Goal: Communication & Community: Participate in discussion

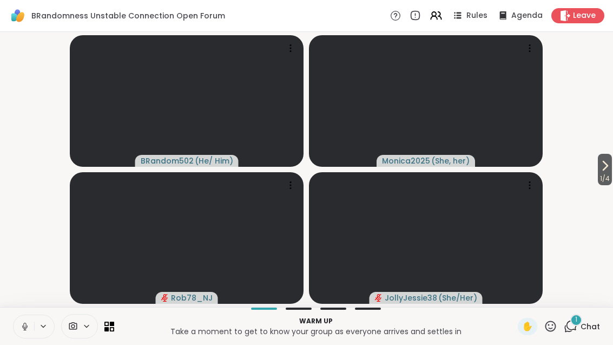
click at [21, 334] on button at bounding box center [24, 326] width 21 height 23
click at [583, 322] on span "Chat" at bounding box center [589, 326] width 19 height 11
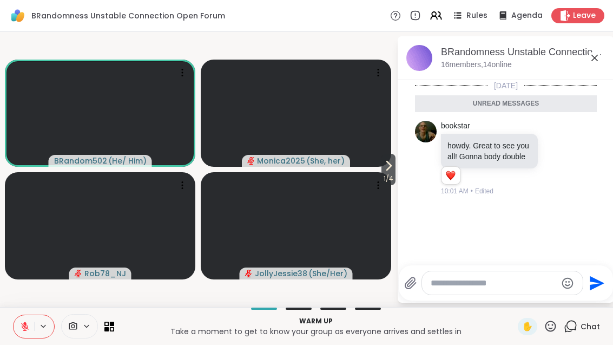
click at [550, 161] on div at bounding box center [545, 157] width 10 height 13
click at [546, 216] on div "[DATE] Unread messages bookstar howdy. Great to see you all! Gonna body double …" at bounding box center [506, 169] width 216 height 178
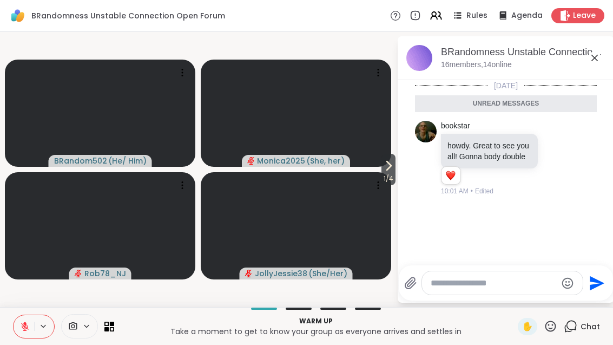
click at [593, 61] on icon at bounding box center [594, 57] width 13 height 13
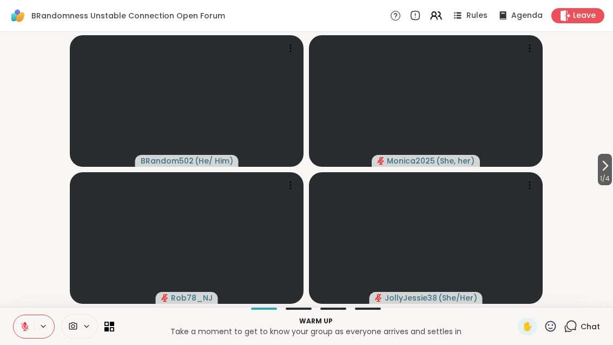
click at [604, 172] on span "1 / 4" at bounding box center [605, 178] width 14 height 13
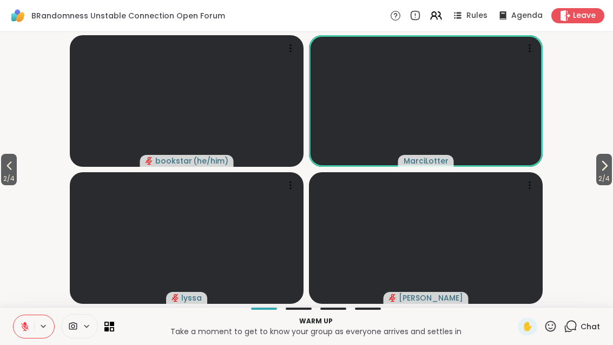
click at [596, 178] on span "2 / 4" at bounding box center [604, 178] width 16 height 13
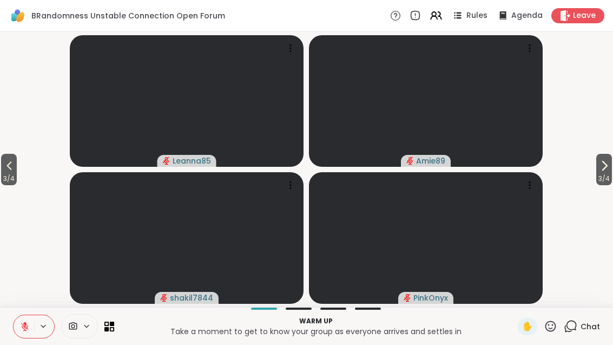
click at [596, 180] on span "3 / 4" at bounding box center [604, 178] width 16 height 13
click at [11, 175] on span "4 / 4" at bounding box center [9, 178] width 16 height 13
click at [3, 179] on span "3 / 4" at bounding box center [9, 178] width 16 height 13
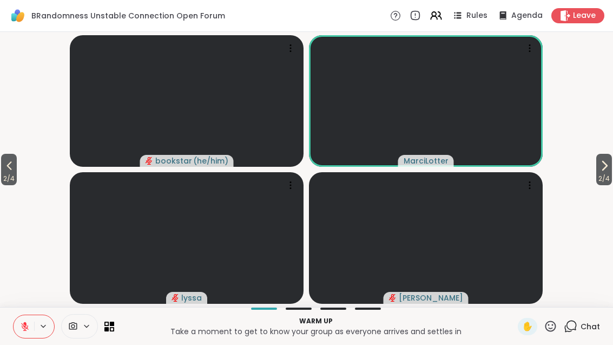
click at [12, 175] on span "2 / 4" at bounding box center [9, 178] width 16 height 13
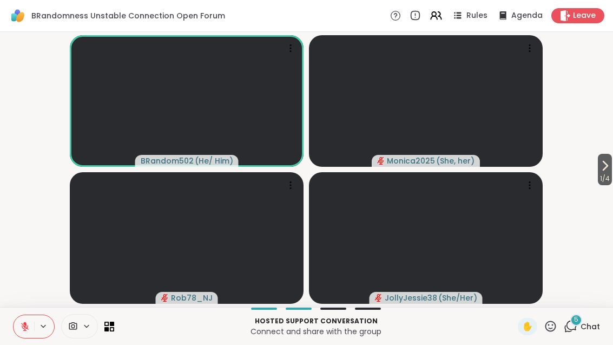
click at [608, 181] on span "1 / 4" at bounding box center [605, 178] width 14 height 13
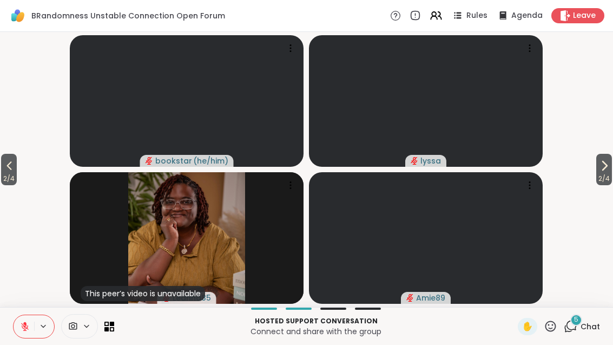
click at [610, 162] on button "2 / 4" at bounding box center [604, 169] width 16 height 31
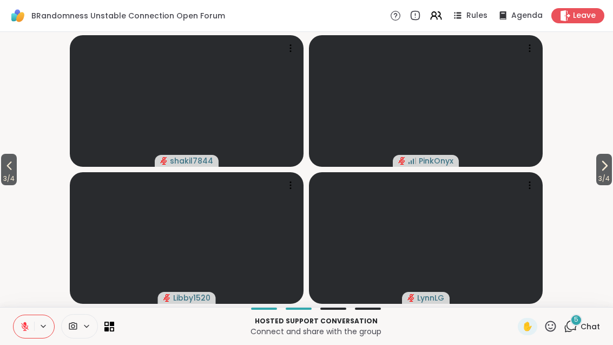
click at [608, 165] on icon at bounding box center [604, 165] width 13 height 13
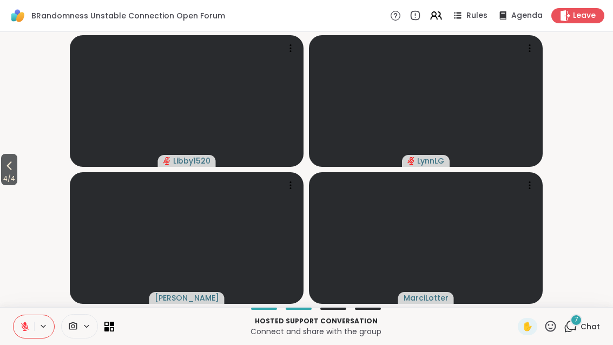
click at [586, 321] on span "Chat" at bounding box center [589, 326] width 19 height 11
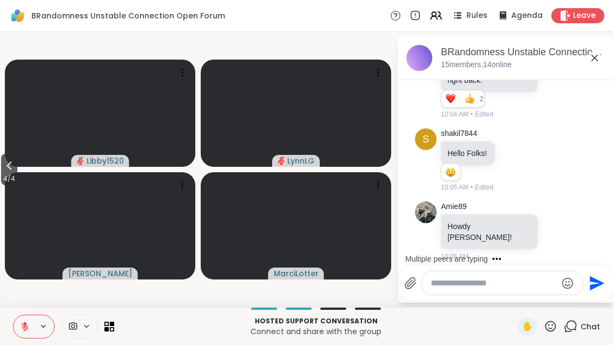
scroll to position [155, 0]
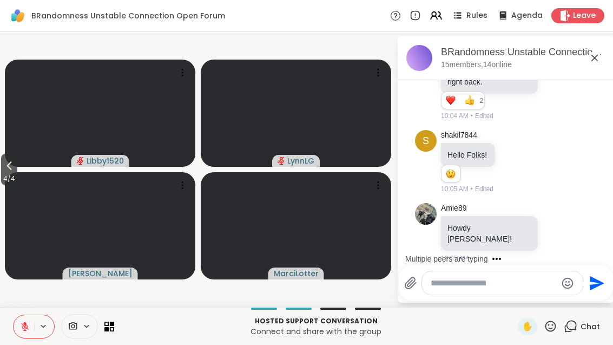
click at [592, 60] on icon at bounding box center [594, 58] width 6 height 6
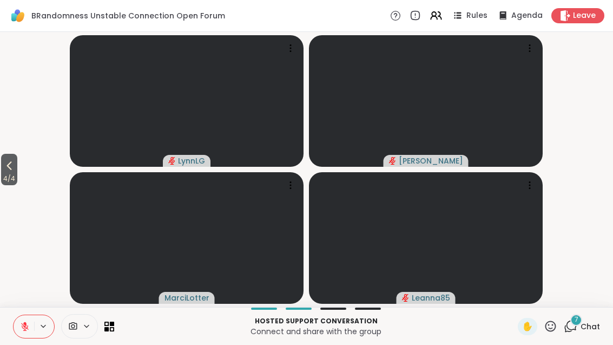
click at [574, 324] on div "7" at bounding box center [576, 320] width 12 height 12
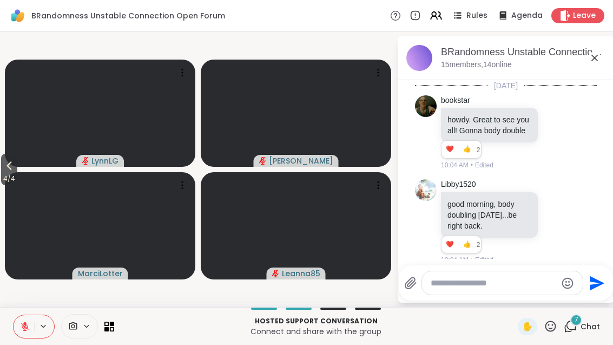
scroll to position [1175, 0]
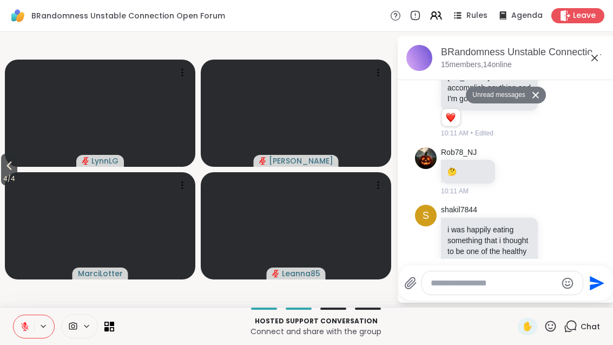
click at [593, 63] on icon at bounding box center [594, 57] width 13 height 13
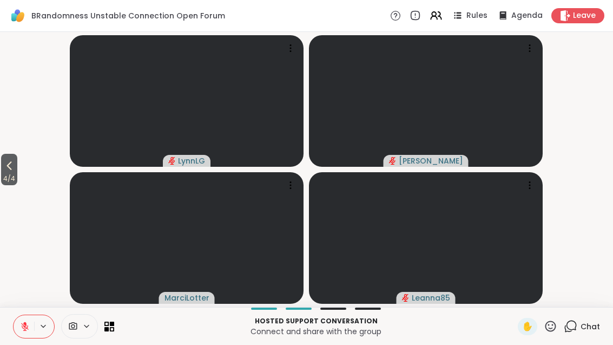
click at [14, 169] on icon at bounding box center [9, 165] width 13 height 13
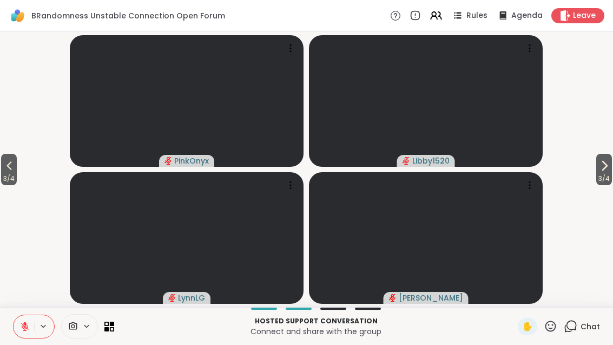
click at [17, 163] on button "3 / 4" at bounding box center [9, 169] width 16 height 31
click at [17, 160] on button "2 / 4" at bounding box center [9, 169] width 16 height 31
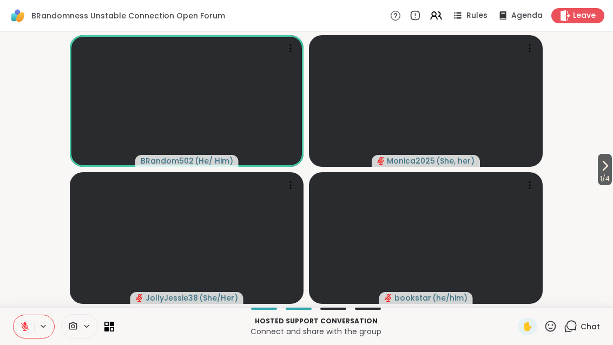
click at [30, 322] on button at bounding box center [24, 326] width 21 height 23
click at [20, 332] on button at bounding box center [24, 326] width 21 height 23
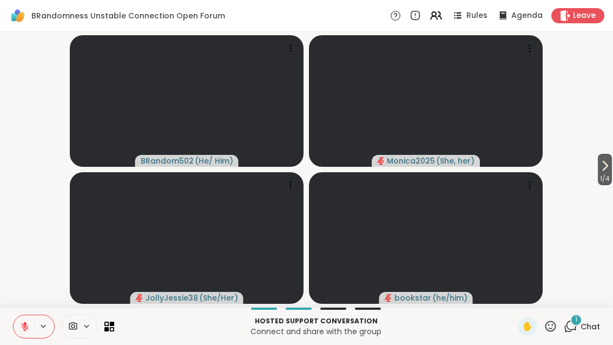
click at [612, 176] on span "1 / 4" at bounding box center [605, 178] width 14 height 13
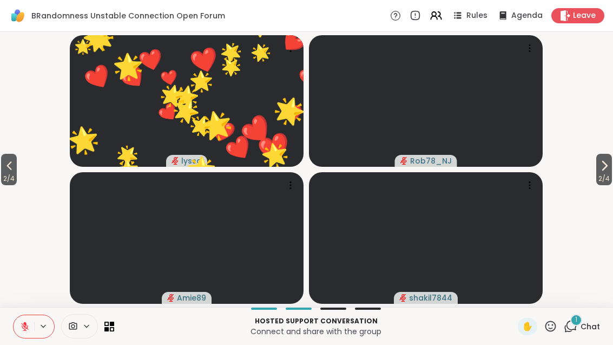
click at [596, 174] on span "2 / 4" at bounding box center [604, 178] width 16 height 13
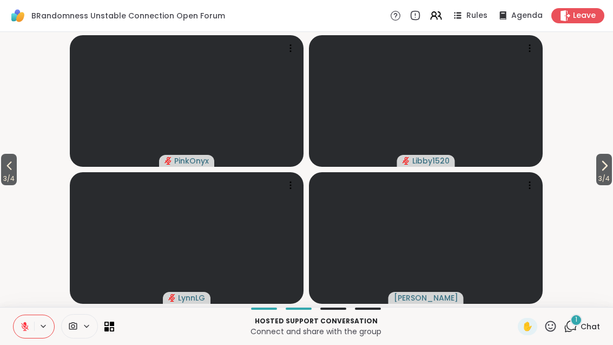
click at [554, 331] on icon at bounding box center [551, 326] width 14 height 14
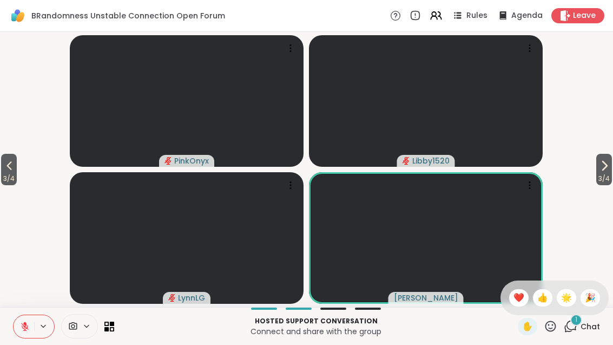
click at [516, 299] on span "❤️" at bounding box center [518, 297] width 11 height 13
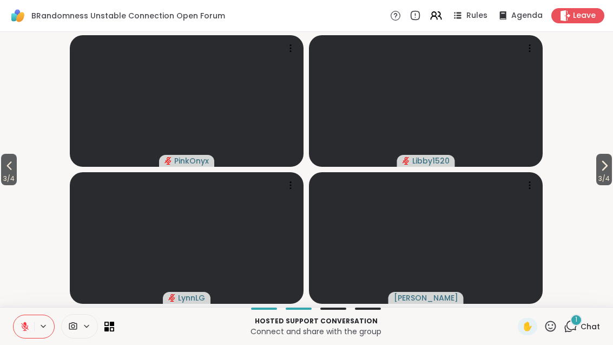
click at [596, 165] on button "3 / 4" at bounding box center [604, 169] width 16 height 31
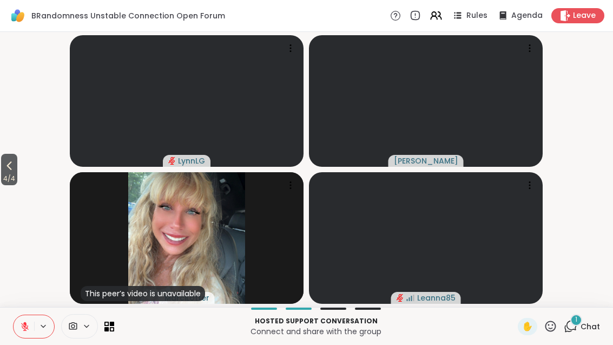
click at [9, 164] on icon at bounding box center [9, 165] width 13 height 13
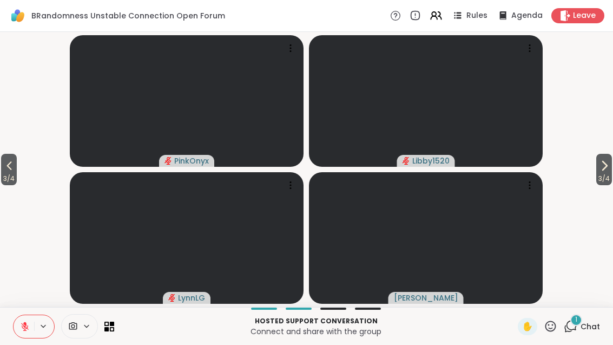
click at [3, 173] on span "3 / 4" at bounding box center [9, 178] width 16 height 13
click at [4, 175] on span "2 / 4" at bounding box center [9, 178] width 16 height 13
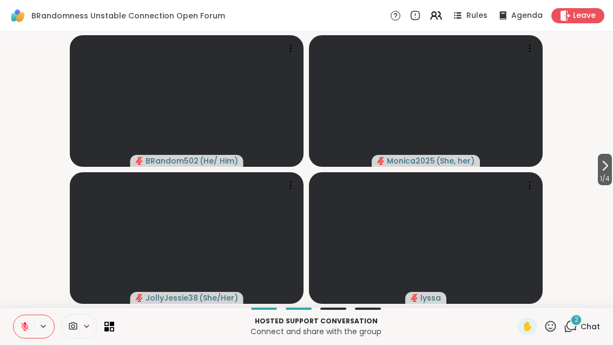
click at [577, 328] on icon at bounding box center [571, 326] width 14 height 14
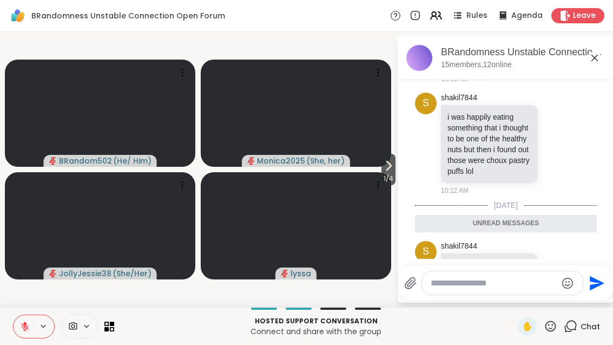
scroll to position [1301, 0]
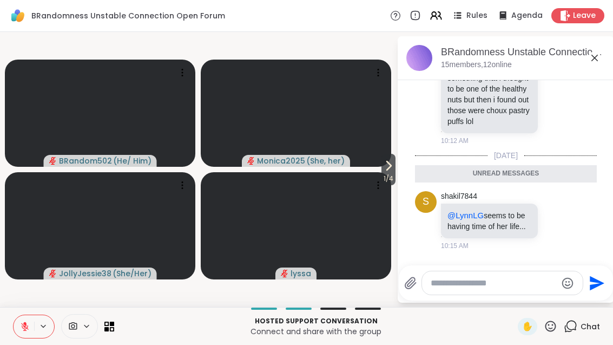
click at [382, 168] on icon at bounding box center [388, 165] width 13 height 13
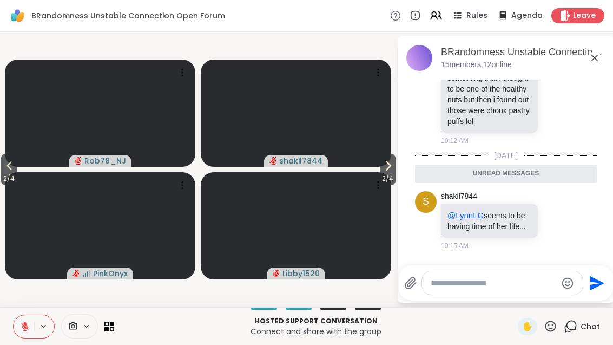
click at [381, 178] on span "2 / 4" at bounding box center [388, 178] width 16 height 13
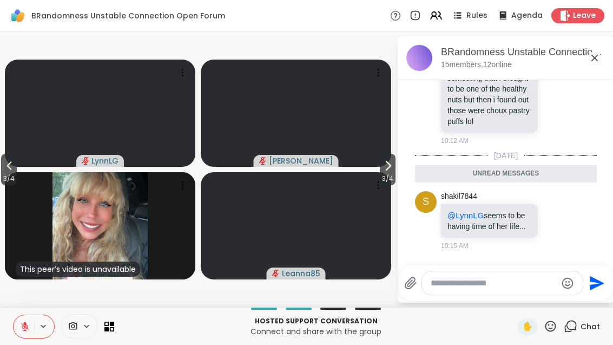
click at [383, 174] on span "3 / 4" at bounding box center [388, 178] width 16 height 13
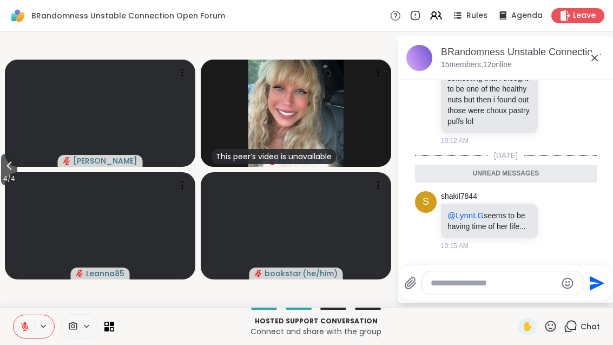
click at [3, 171] on button "4 / 4" at bounding box center [9, 169] width 16 height 31
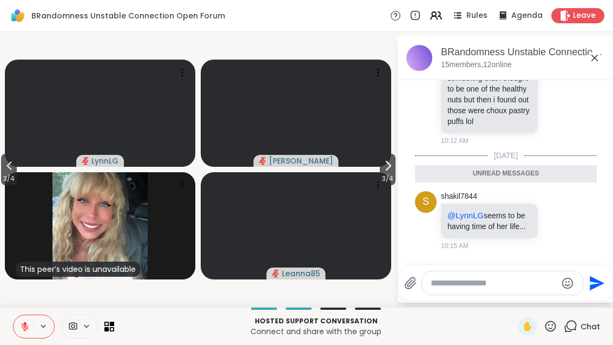
click at [4, 167] on icon at bounding box center [9, 165] width 13 height 13
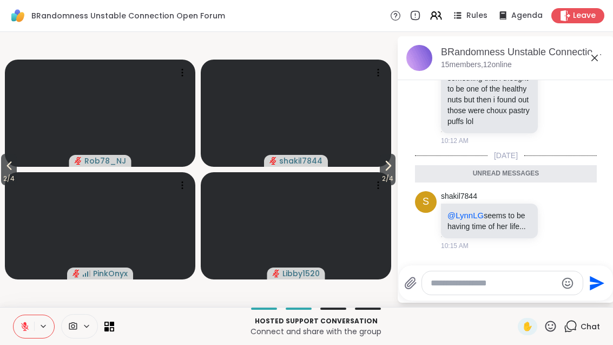
click at [5, 174] on span "2 / 4" at bounding box center [9, 178] width 16 height 13
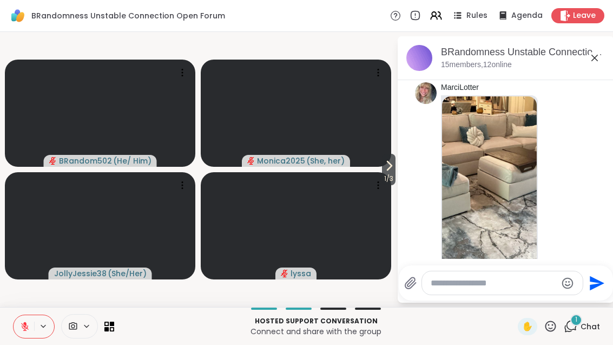
scroll to position [2053, 0]
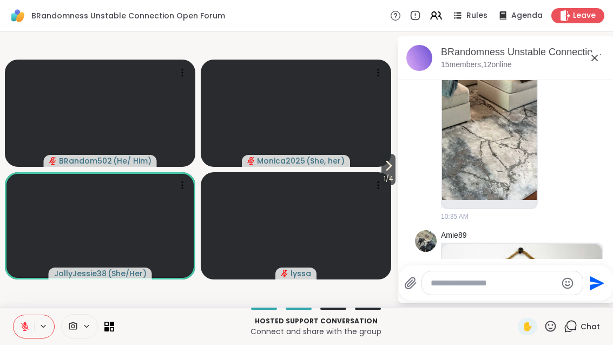
click at [381, 175] on span "1 / 4" at bounding box center [388, 178] width 14 height 13
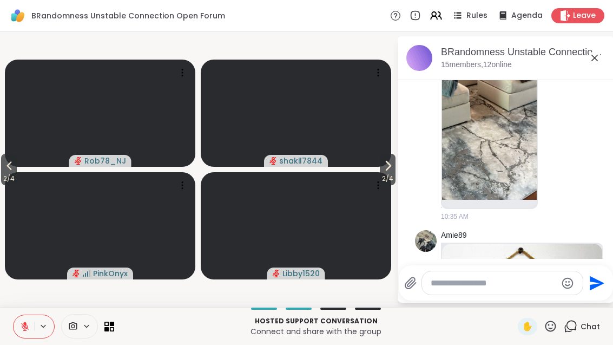
click at [389, 176] on span "2 / 4" at bounding box center [388, 178] width 16 height 13
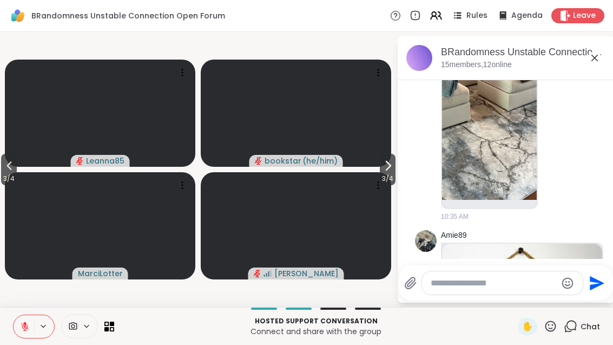
click at [381, 168] on icon at bounding box center [387, 165] width 13 height 13
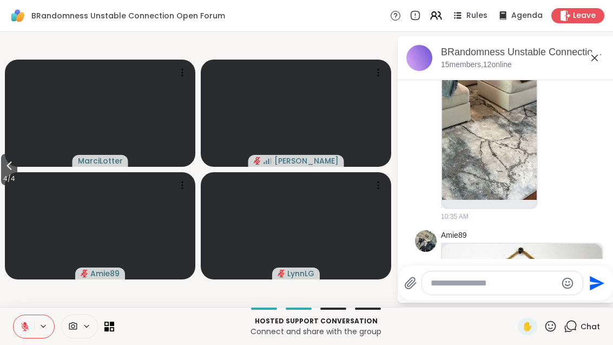
click at [17, 168] on button "4 / 4" at bounding box center [9, 169] width 16 height 31
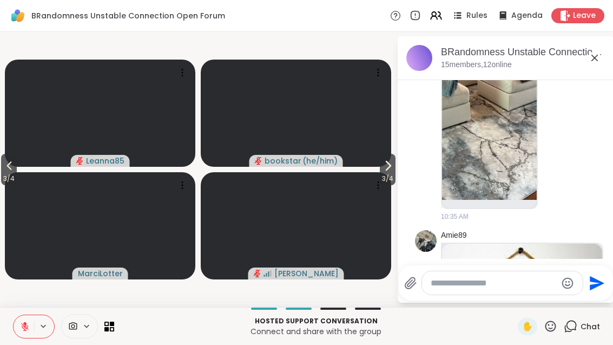
click at [11, 163] on icon at bounding box center [8, 165] width 5 height 9
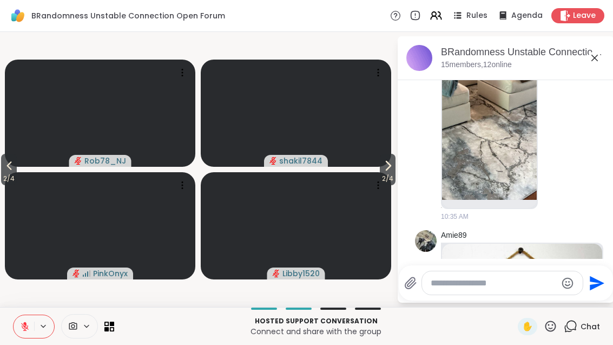
click at [12, 167] on icon at bounding box center [9, 165] width 13 height 13
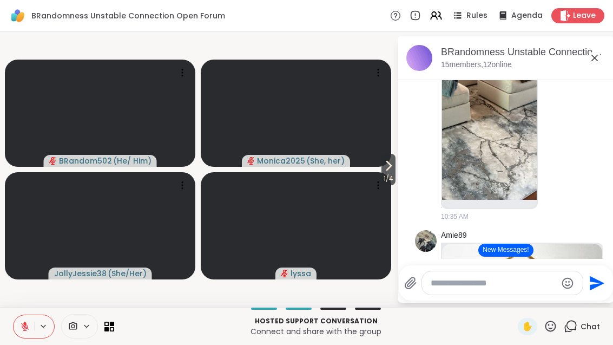
click at [382, 167] on icon at bounding box center [388, 165] width 13 height 13
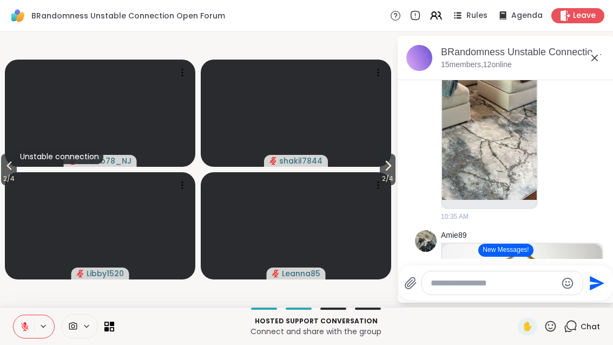
click at [371, 166] on video at bounding box center [296, 112] width 190 height 107
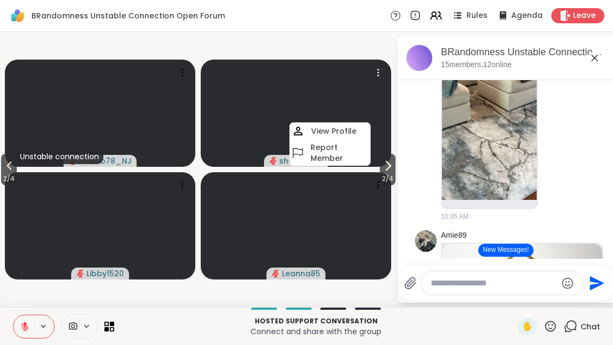
click at [382, 171] on icon at bounding box center [387, 165] width 13 height 13
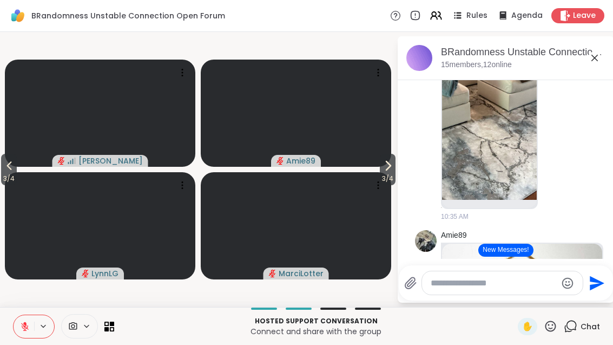
click at [518, 246] on button "New Messages!" at bounding box center [505, 249] width 55 height 13
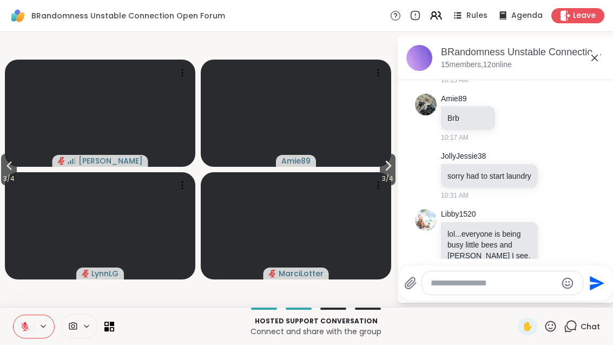
scroll to position [1442, 0]
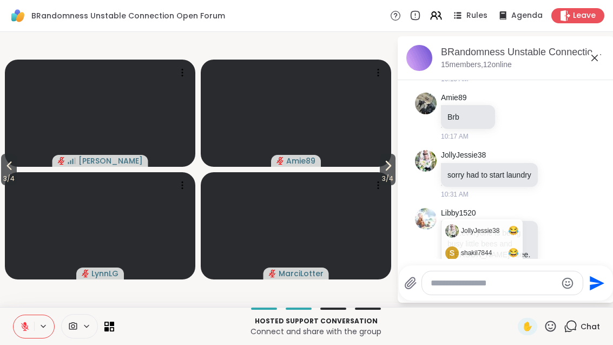
click at [570, 228] on div "Libby1520 lol...everyone is being busy little bees and [PERSON_NAME] I see. Jol…" at bounding box center [507, 251] width 133 height 86
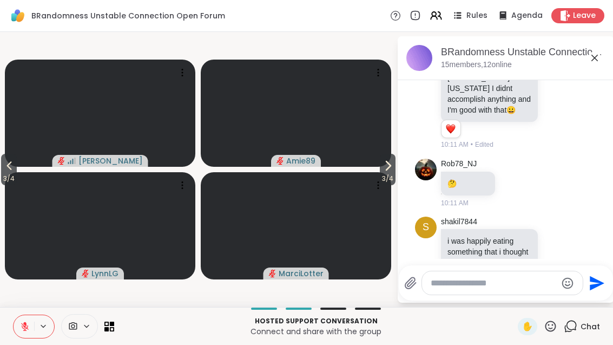
scroll to position [1127, 0]
click at [475, 286] on textarea "Type your message" at bounding box center [494, 282] width 126 height 11
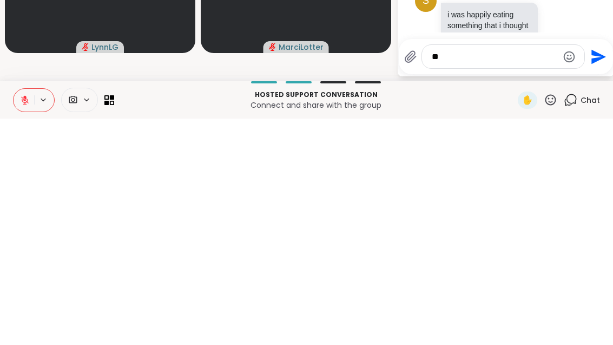
type textarea "*"
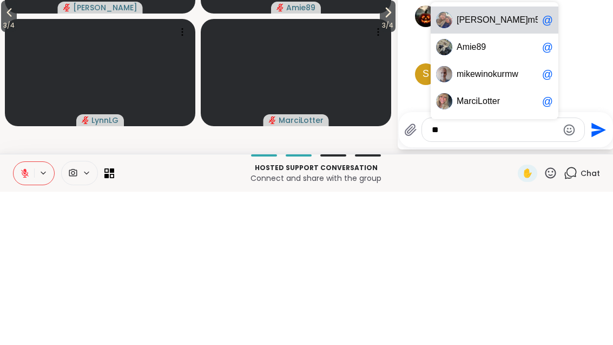
click at [500, 222] on span "ikewinokur" at bounding box center [484, 227] width 41 height 11
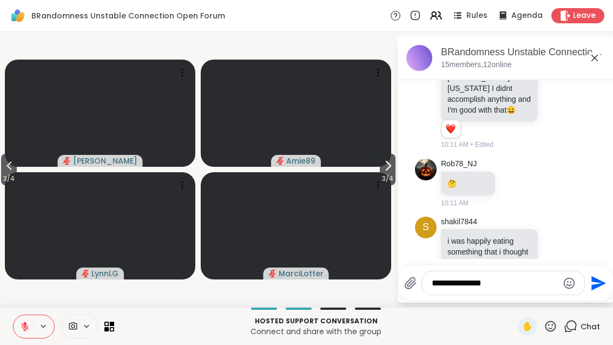
click at [528, 281] on textarea "**********" at bounding box center [495, 282] width 126 height 11
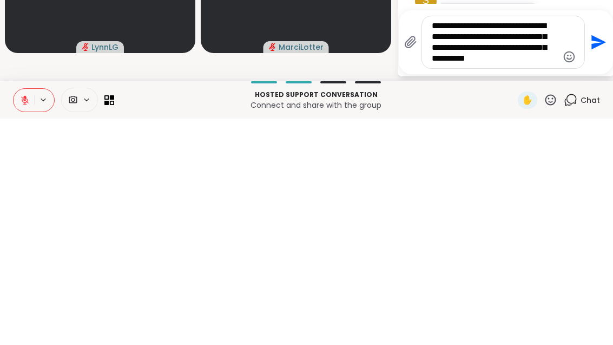
type textarea "**********"
click at [606, 256] on button "Send" at bounding box center [597, 268] width 24 height 24
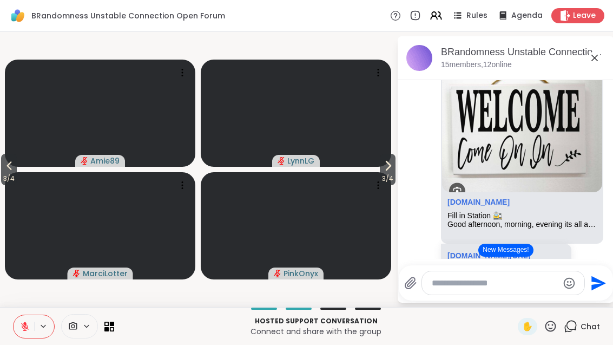
scroll to position [5195, 0]
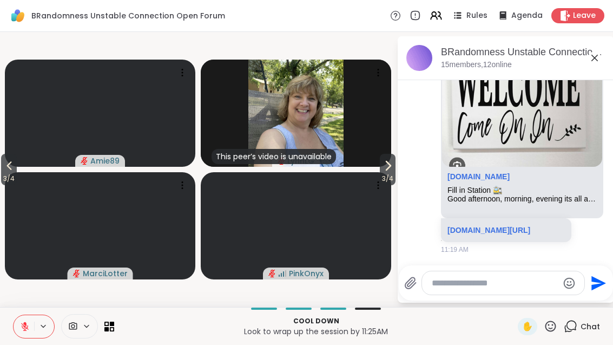
click at [393, 161] on icon at bounding box center [387, 165] width 13 height 13
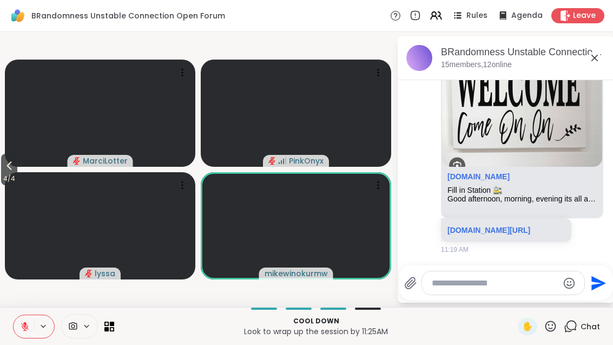
click at [554, 321] on icon at bounding box center [551, 326] width 14 height 14
click at [517, 295] on span "❤️" at bounding box center [518, 297] width 11 height 13
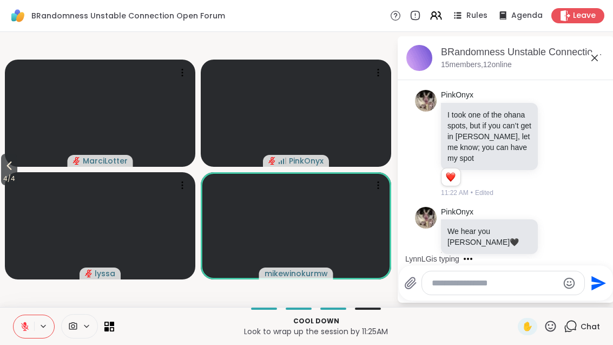
scroll to position [5623, 0]
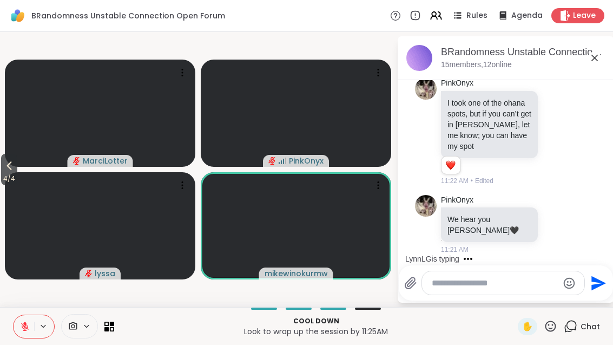
click at [553, 227] on icon at bounding box center [557, 224] width 8 height 8
click at [546, 206] on button "Select Reaction: Heart" at bounding box center [557, 207] width 22 height 22
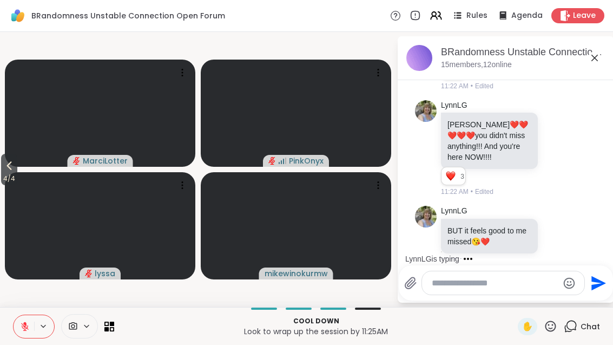
scroll to position [5890, 0]
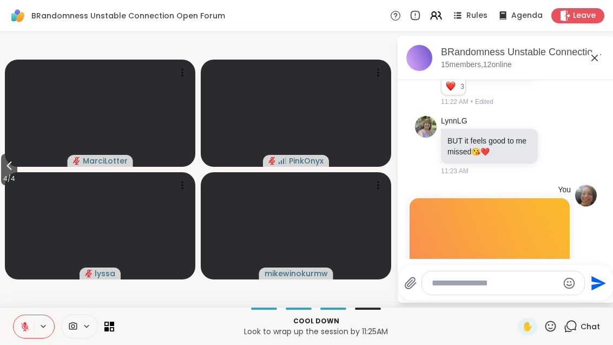
click at [548, 330] on icon at bounding box center [550, 325] width 11 height 11
click at [516, 301] on span "❤️" at bounding box center [518, 297] width 11 height 13
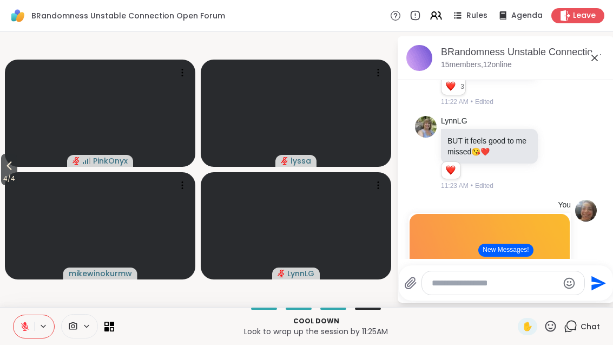
scroll to position [6253, 0]
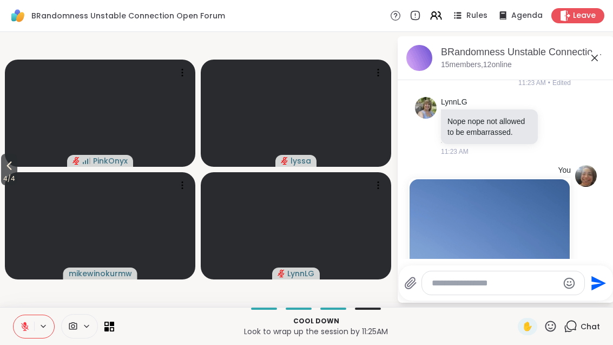
click at [3, 174] on span "4 / 4" at bounding box center [9, 178] width 16 height 13
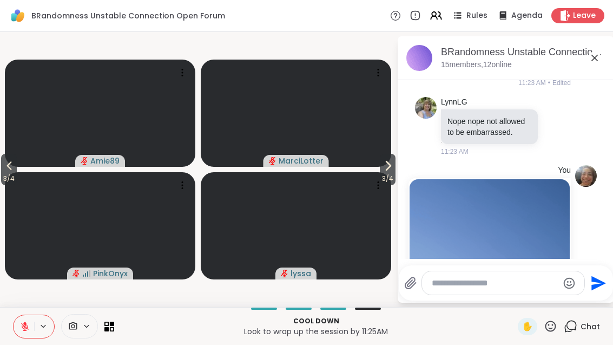
click at [9, 163] on icon at bounding box center [9, 165] width 13 height 13
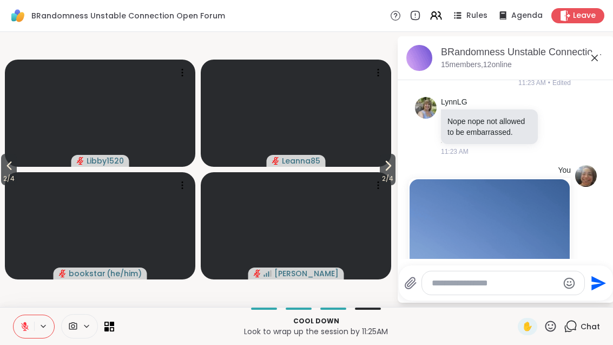
click at [2, 171] on button "2 / 4" at bounding box center [9, 169] width 16 height 31
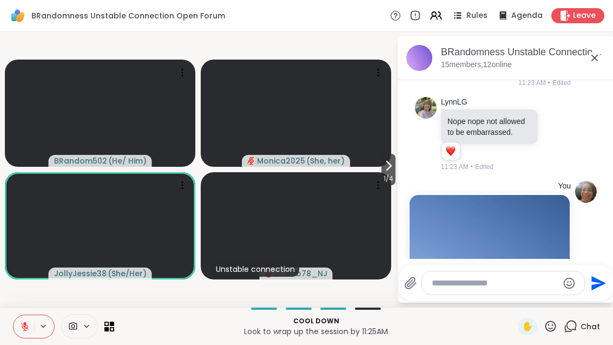
click at [389, 171] on icon at bounding box center [388, 165] width 13 height 13
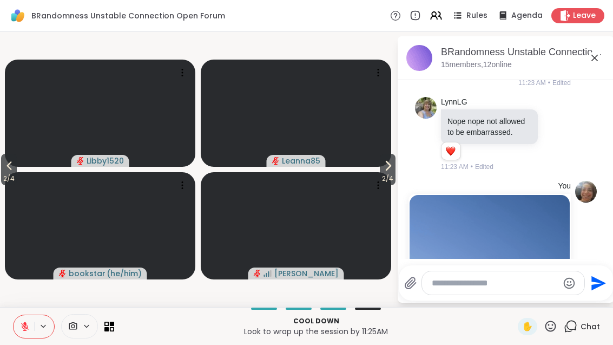
click at [8, 166] on icon at bounding box center [9, 165] width 13 height 13
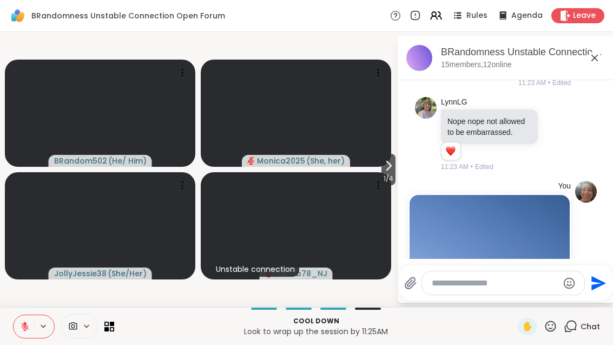
click at [395, 174] on span "1 / 4" at bounding box center [388, 178] width 14 height 13
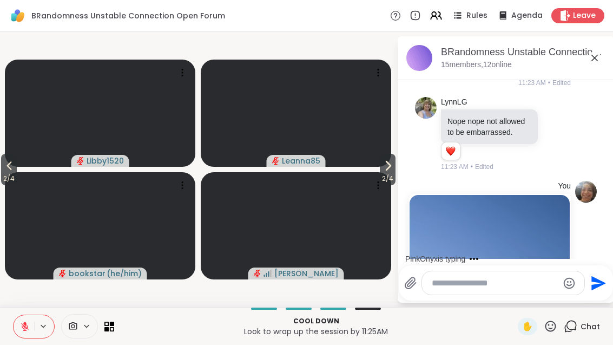
click at [393, 171] on button "2 / 4" at bounding box center [388, 169] width 16 height 31
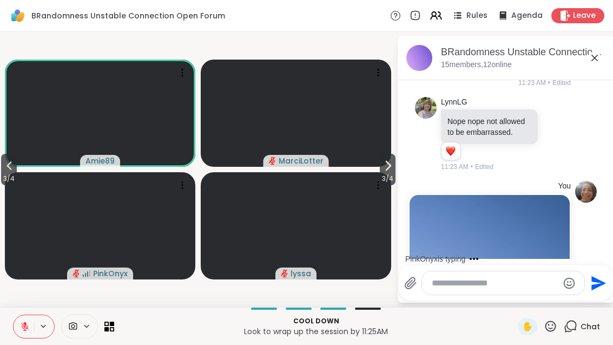
click at [388, 171] on icon at bounding box center [387, 165] width 13 height 13
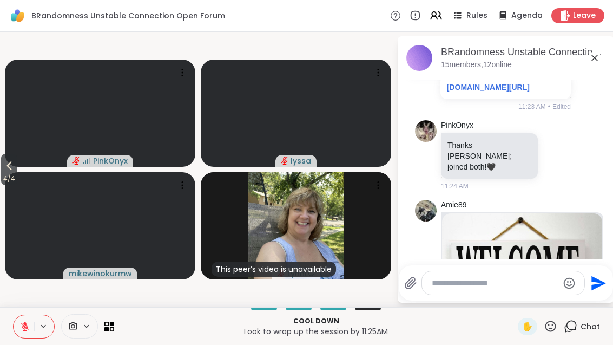
scroll to position [6558, 0]
click at [553, 161] on icon at bounding box center [557, 155] width 10 height 11
click at [471, 143] on div "Select Reaction: Heart" at bounding box center [471, 139] width 10 height 10
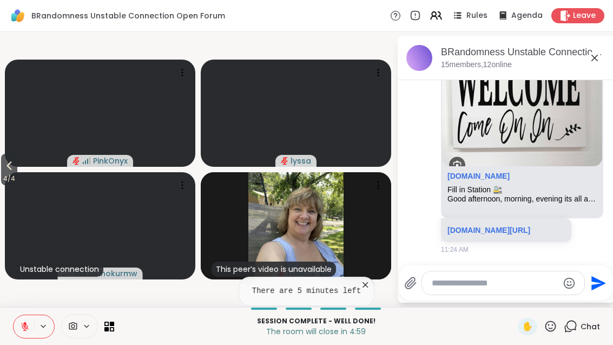
scroll to position [6793, 0]
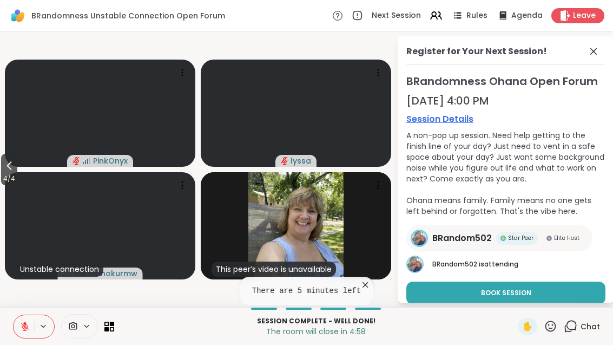
click at [592, 45] on icon at bounding box center [593, 51] width 13 height 13
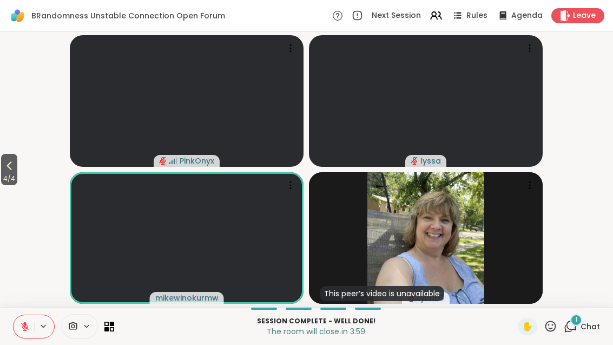
click at [3, 158] on button "4 / 4" at bounding box center [9, 169] width 16 height 31
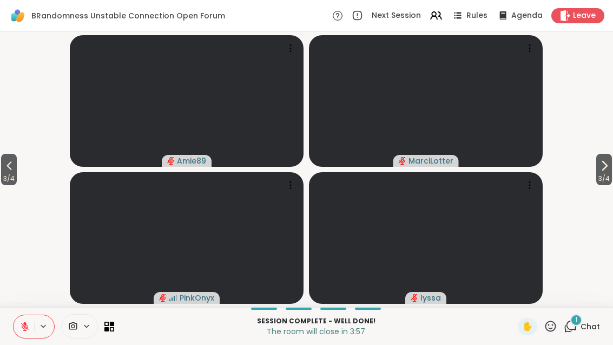
click at [9, 171] on icon at bounding box center [9, 165] width 13 height 13
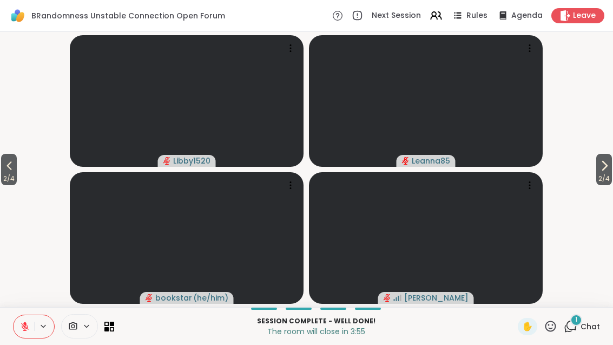
click at [5, 171] on icon at bounding box center [9, 165] width 13 height 13
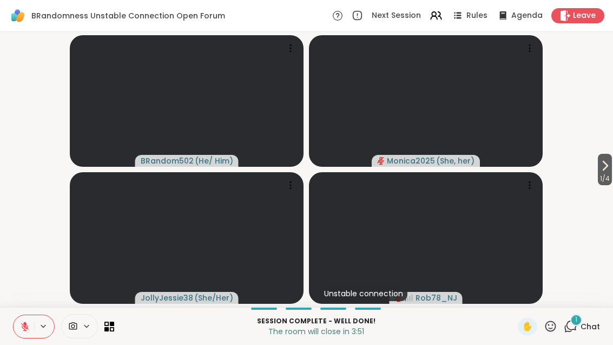
click at [569, 321] on icon at bounding box center [571, 325] width 10 height 10
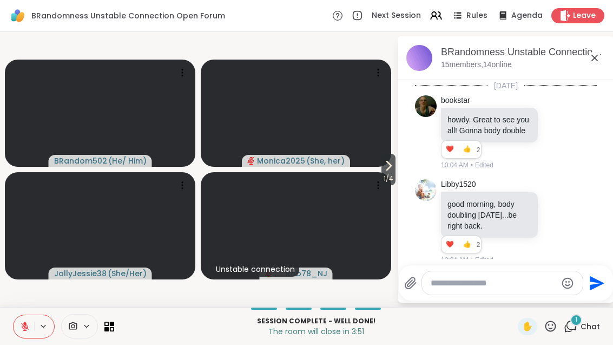
scroll to position [6923, 0]
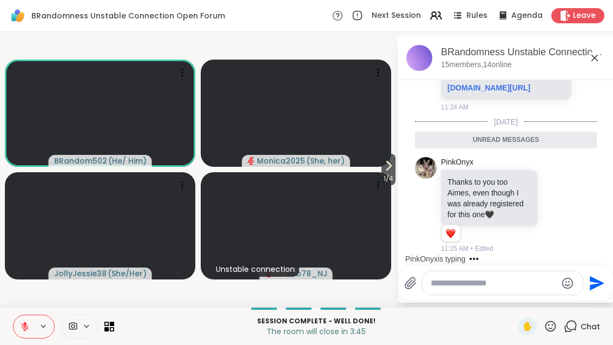
click at [553, 206] on icon at bounding box center [557, 205] width 10 height 11
click at [473, 184] on div "Select Reaction: Heart" at bounding box center [471, 188] width 10 height 10
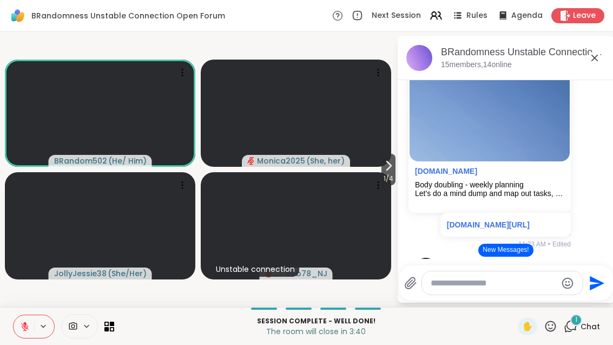
scroll to position [6401, 0]
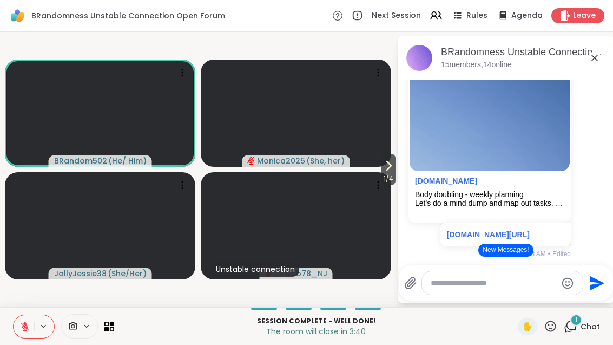
click at [588, 60] on icon at bounding box center [594, 57] width 13 height 13
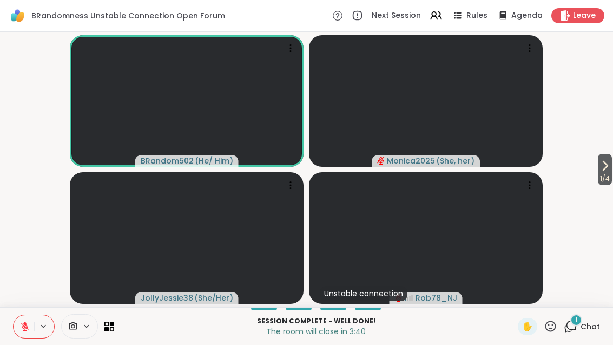
click at [586, 58] on video-player-container "1 / 4 BRandom502 ( He/ Him ) Monica2025 ( She, her ) JollyJessie38 ( She/Her ) …" at bounding box center [306, 169] width 600 height 266
click at [28, 330] on icon at bounding box center [25, 326] width 10 height 10
click at [583, 321] on span "Chat" at bounding box center [589, 326] width 19 height 11
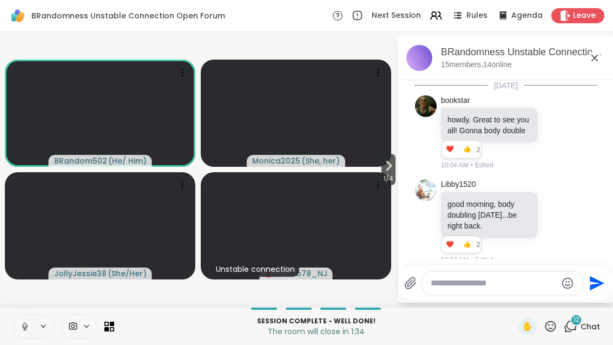
scroll to position [7829, 0]
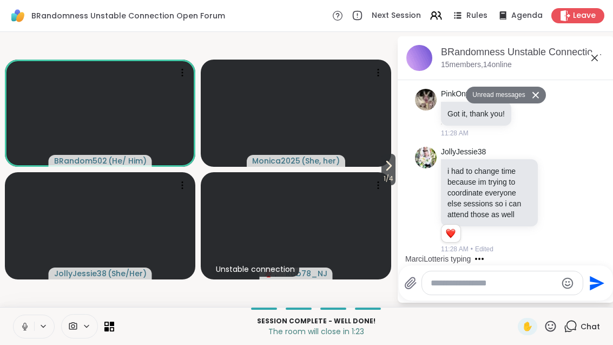
click at [30, 319] on button at bounding box center [24, 326] width 21 height 23
click at [17, 332] on button at bounding box center [24, 326] width 21 height 23
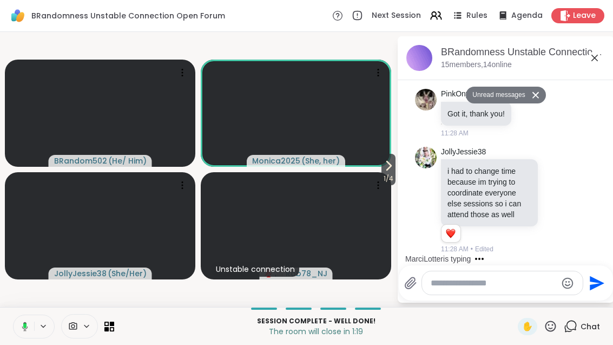
click at [24, 330] on icon at bounding box center [25, 325] width 6 height 9
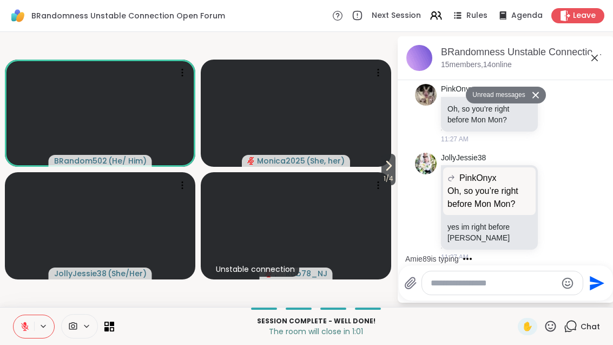
scroll to position [7626, 0]
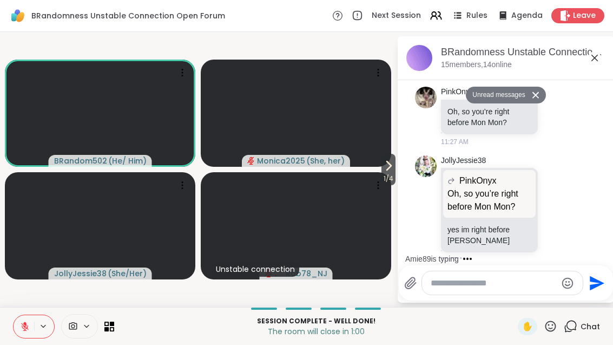
click at [571, 216] on icon at bounding box center [569, 209] width 10 height 13
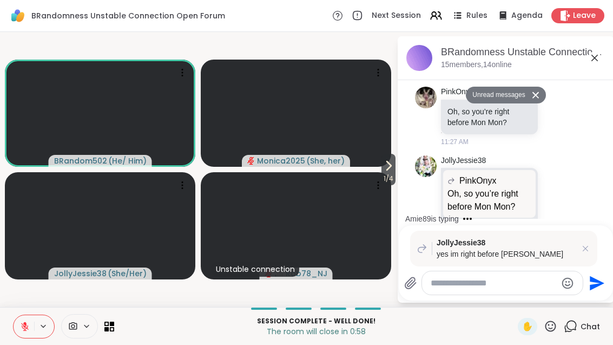
click at [588, 244] on icon at bounding box center [585, 248] width 11 height 11
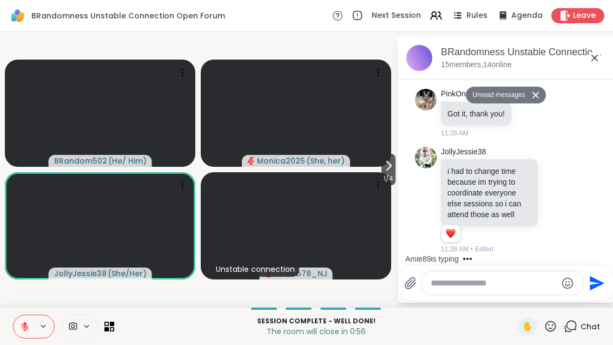
scroll to position [7829, 0]
click at [606, 56] on div "BRandomness Unstable Connection Open Forum, [DATE] members, 14 online" at bounding box center [506, 58] width 216 height 44
click at [590, 59] on icon at bounding box center [594, 57] width 13 height 13
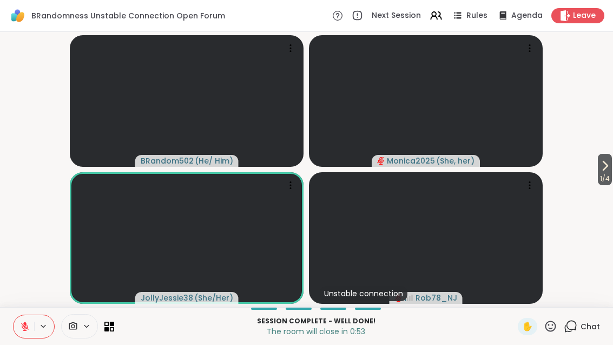
click at [604, 52] on video-player-container "1 / 4 BRandom502 ( He/ Him ) Monica2025 ( She, her ) JollyJessie38 ( She/Her ) …" at bounding box center [306, 169] width 600 height 266
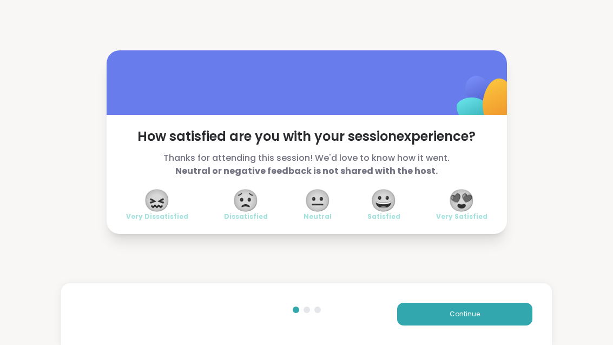
click at [385, 210] on span "😀" at bounding box center [383, 199] width 27 height 19
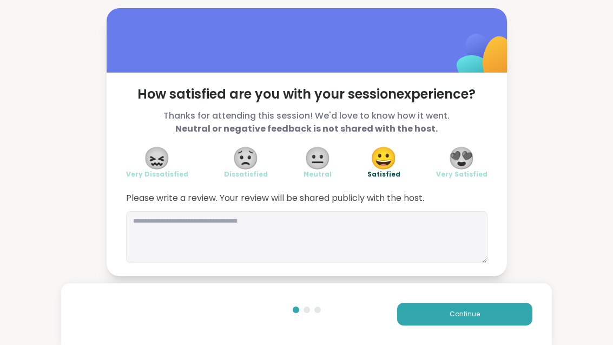
click at [487, 315] on button "Continue" at bounding box center [464, 313] width 135 height 23
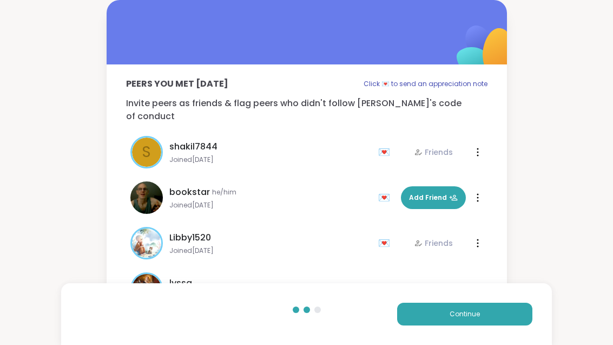
click at [486, 315] on button "Continue" at bounding box center [464, 313] width 135 height 23
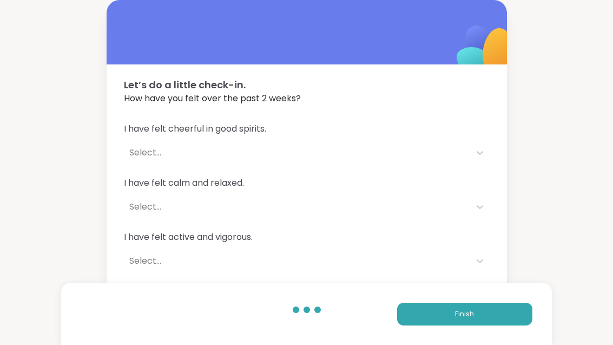
click at [513, 309] on button "Finish" at bounding box center [464, 313] width 135 height 23
